Goal: Information Seeking & Learning: Learn about a topic

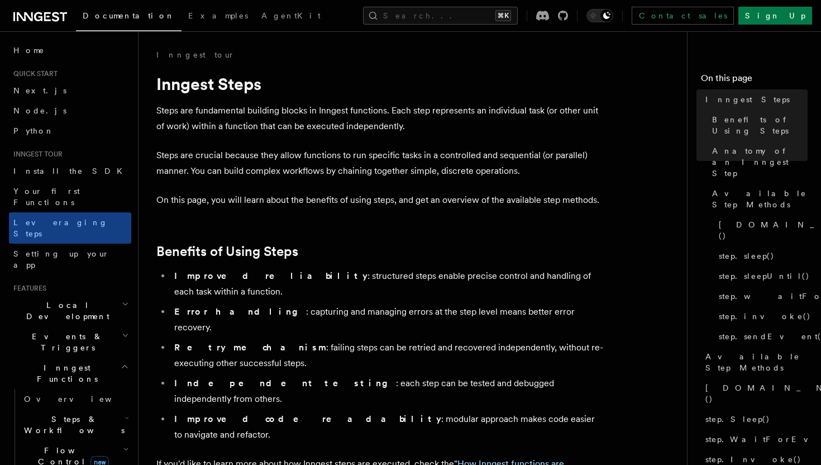
scroll to position [66, 0]
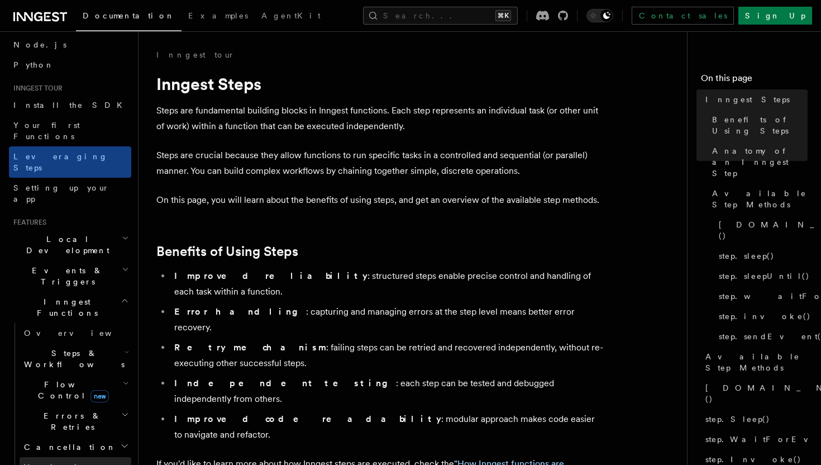
click at [46, 463] on span "Versioning" at bounding box center [61, 467] width 74 height 9
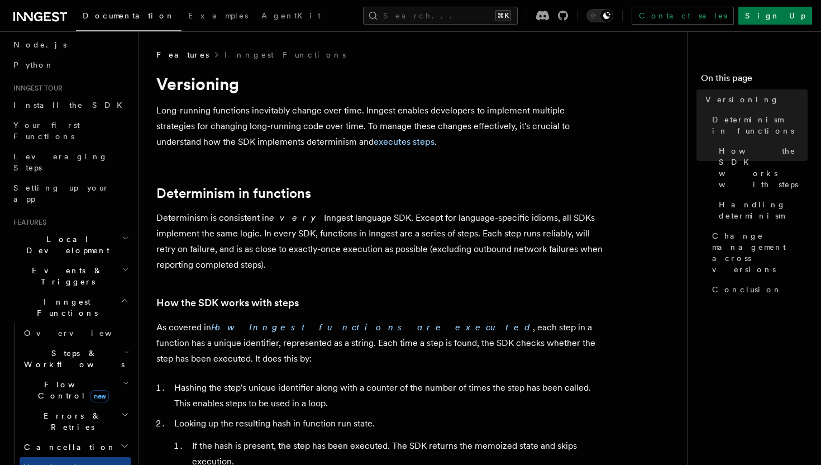
click at [51, 441] on span "Cancellation" at bounding box center [68, 446] width 97 height 11
click at [52, 463] on span "Overview" at bounding box center [92, 467] width 115 height 9
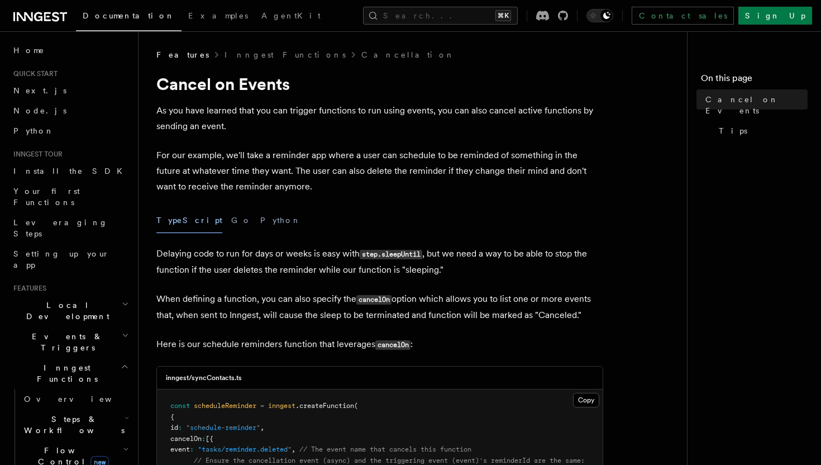
click at [221, 343] on p "Here is our schedule reminders function that leverages cancelOn :" at bounding box center [379, 344] width 447 height 16
